Goal: Go to known website: Access a specific website the user already knows

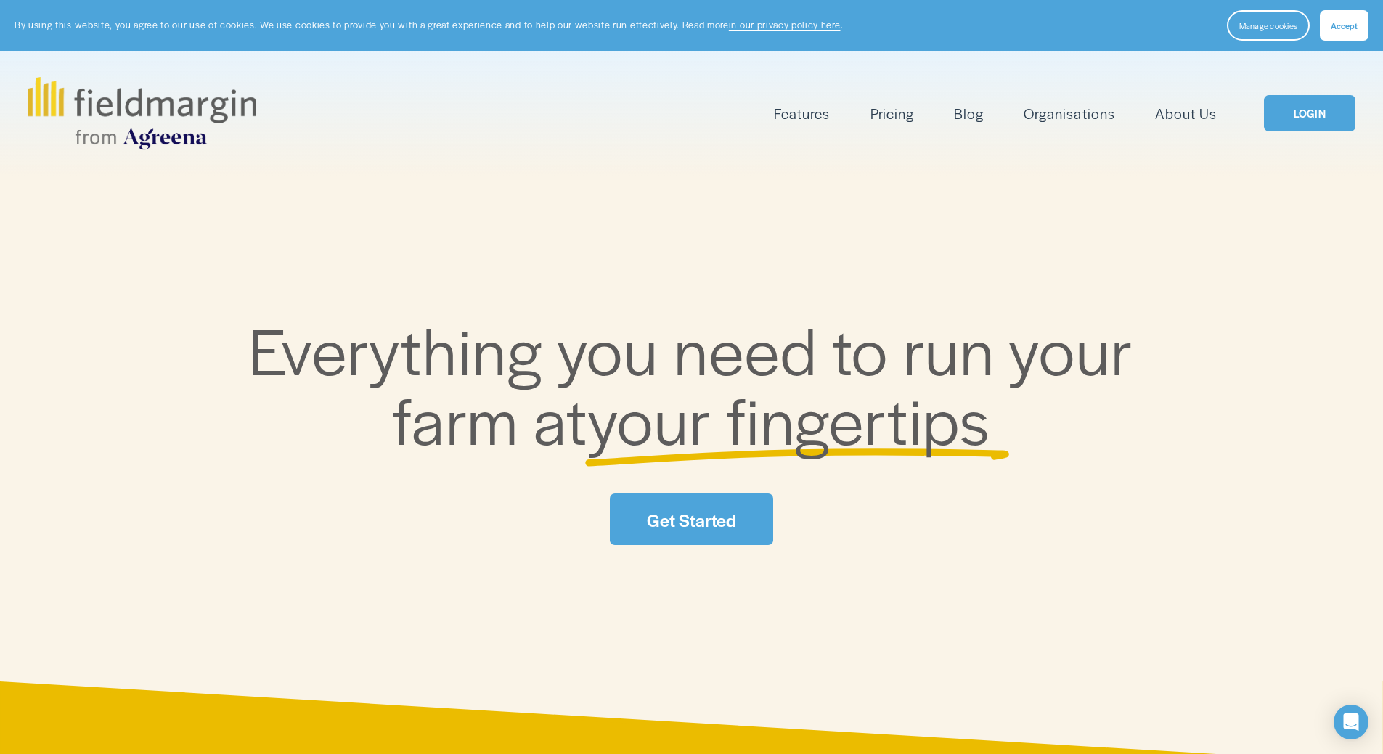
click at [1306, 98] on link "LOGIN" at bounding box center [1308, 113] width 91 height 37
